Goal: Task Accomplishment & Management: Manage account settings

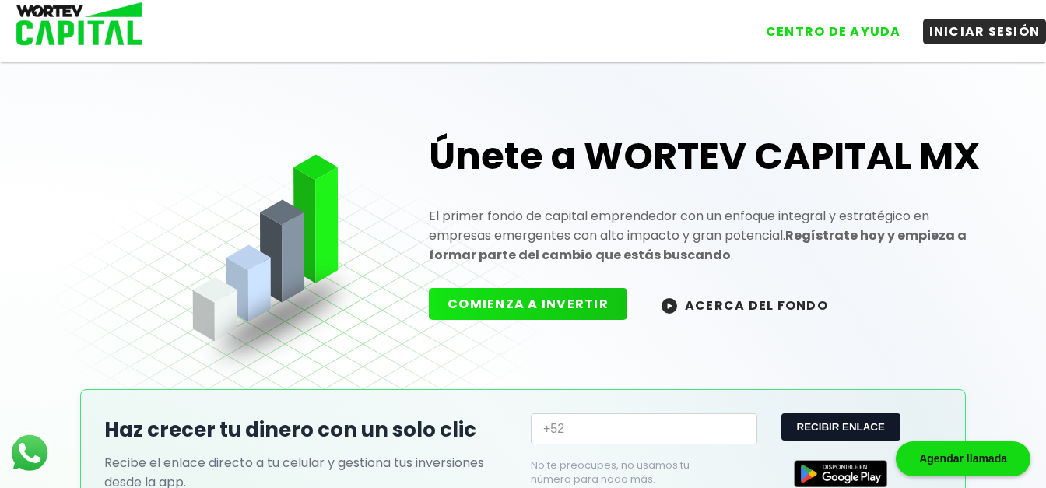
scroll to position [66, 0]
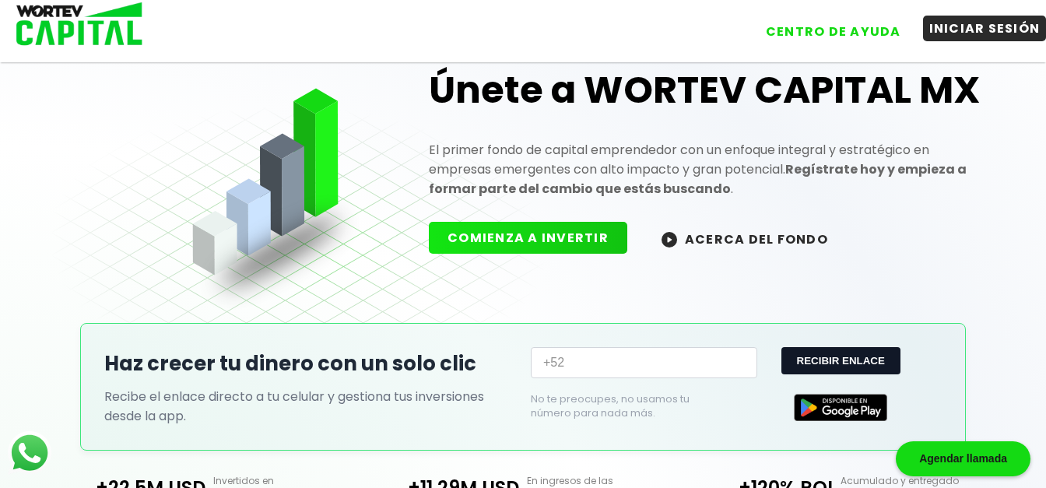
click at [960, 38] on button "INICIAR SESIÓN" at bounding box center [985, 29] width 124 height 26
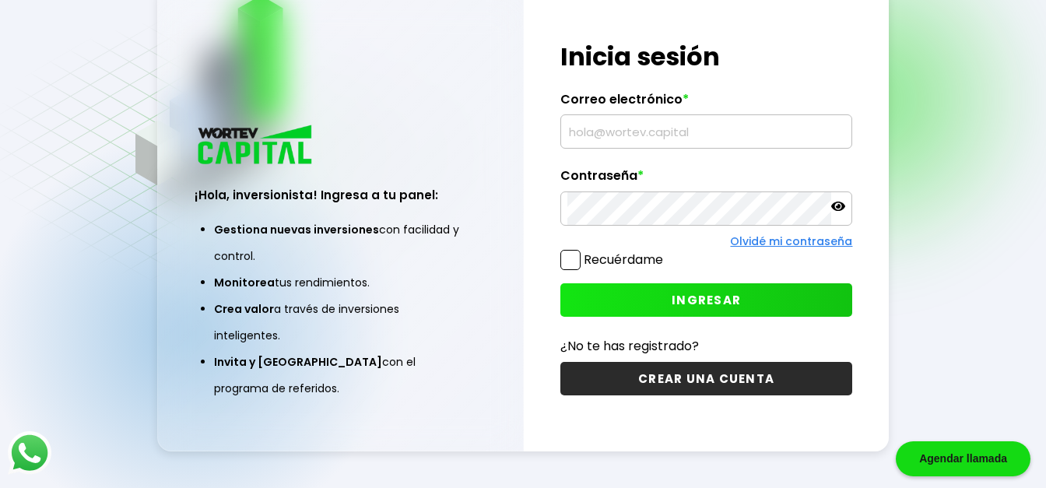
type input "[EMAIL_ADDRESS][DOMAIN_NAME]"
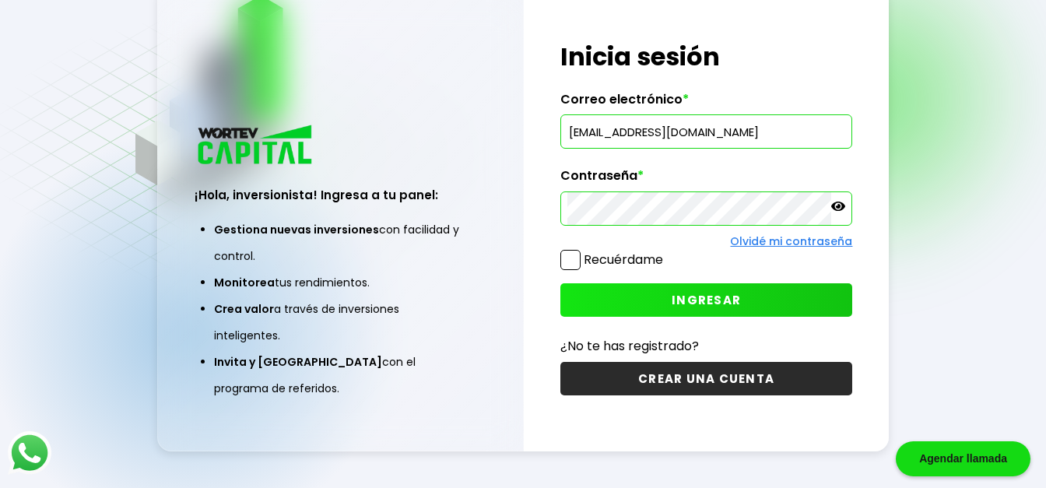
click at [721, 300] on span "INGRESAR" at bounding box center [706, 300] width 69 height 16
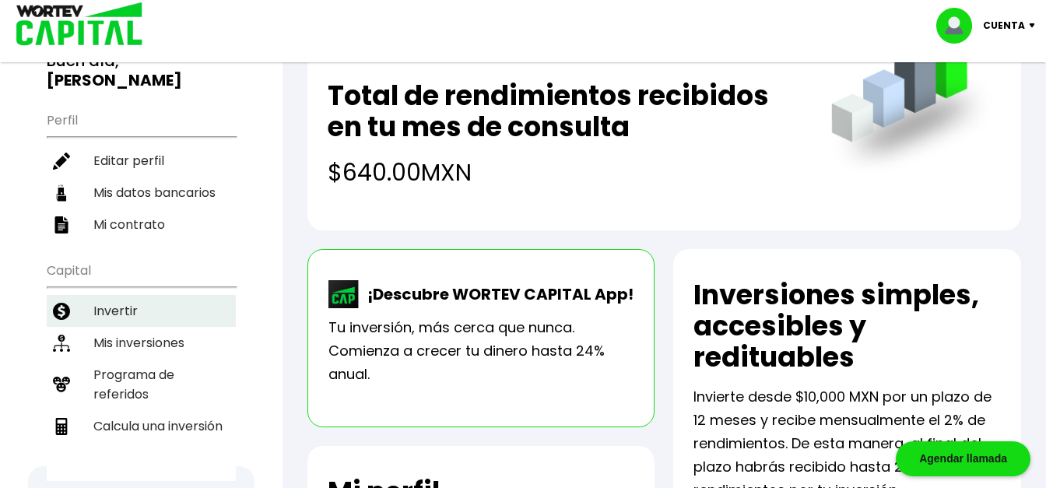
scroll to position [198, 0]
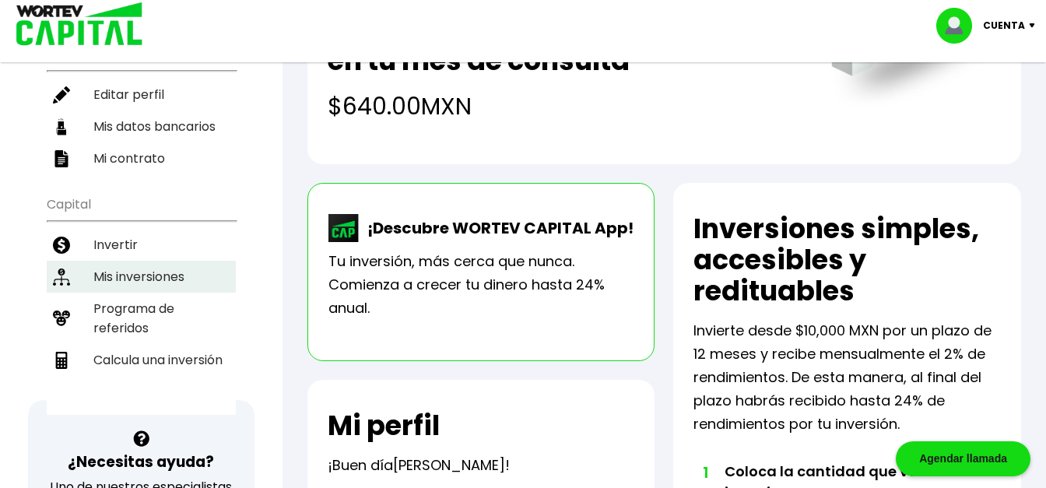
click at [160, 261] on li "Mis inversiones" at bounding box center [141, 277] width 189 height 32
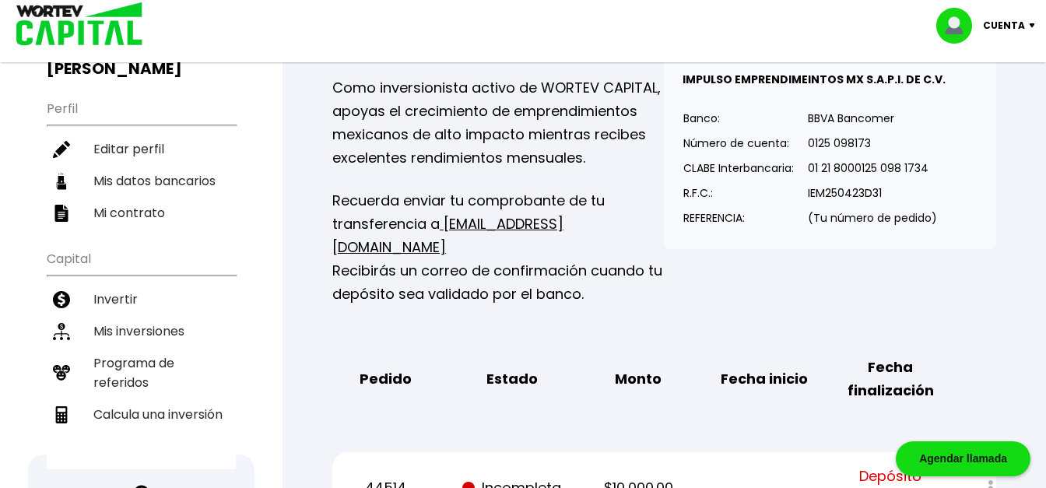
scroll to position [276, 0]
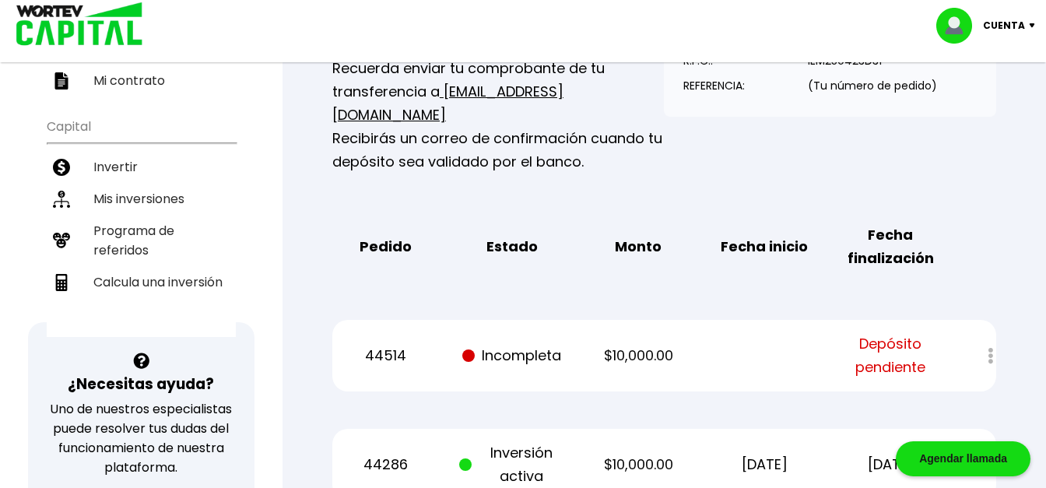
click at [984, 339] on div at bounding box center [979, 355] width 33 height 33
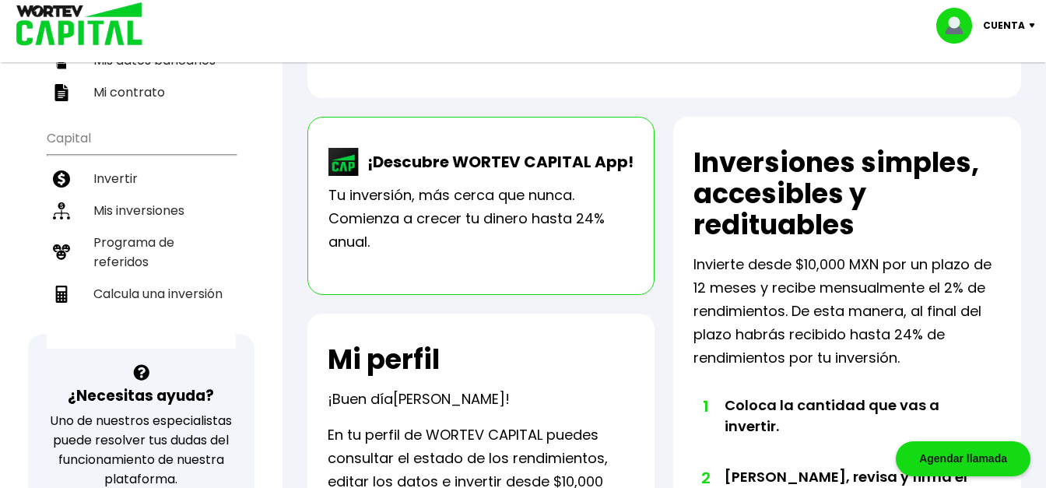
scroll to position [132, 0]
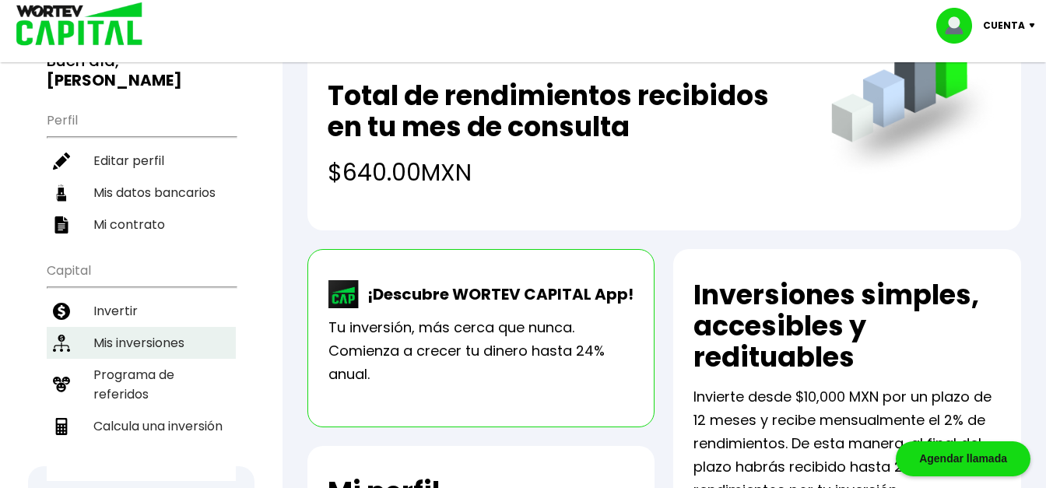
click at [153, 327] on li "Mis inversiones" at bounding box center [141, 343] width 189 height 32
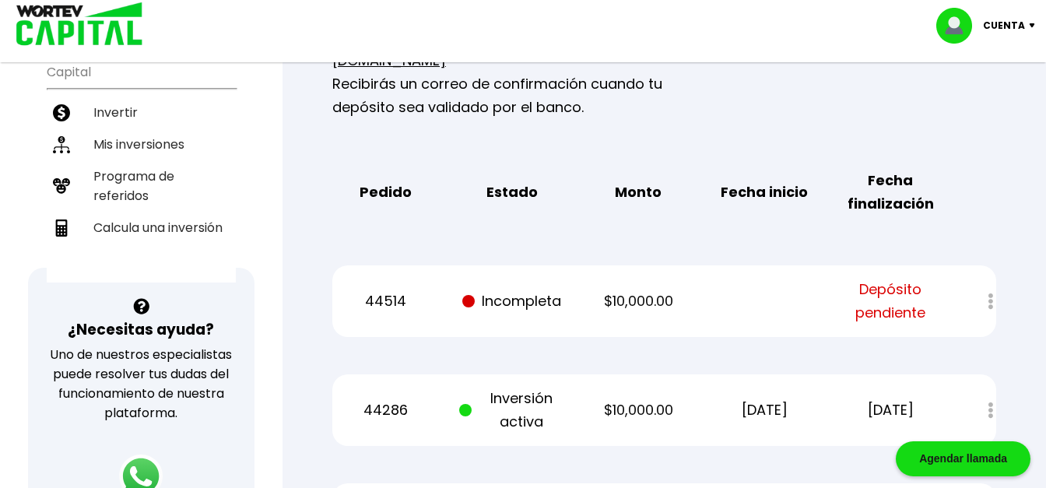
scroll to position [265, 0]
